Goal: Information Seeking & Learning: Learn about a topic

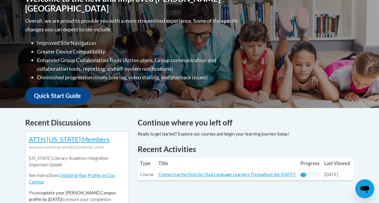
scroll to position [144, 0]
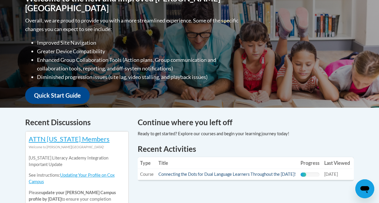
click at [209, 174] on link "Connecting the Dots for Dual Language Learners Throughout the [DATE]!" at bounding box center [226, 174] width 137 height 5
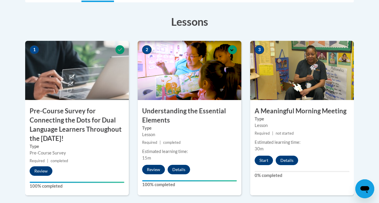
scroll to position [172, 0]
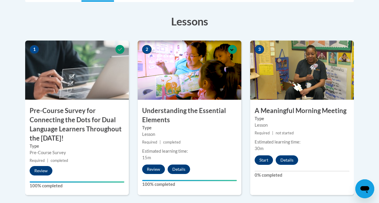
click at [264, 158] on button "Start" at bounding box center [264, 159] width 18 height 9
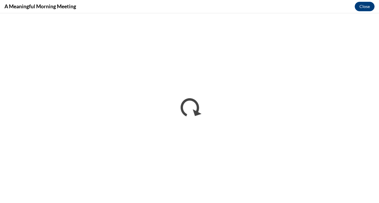
scroll to position [0, 0]
